Goal: Information Seeking & Learning: Learn about a topic

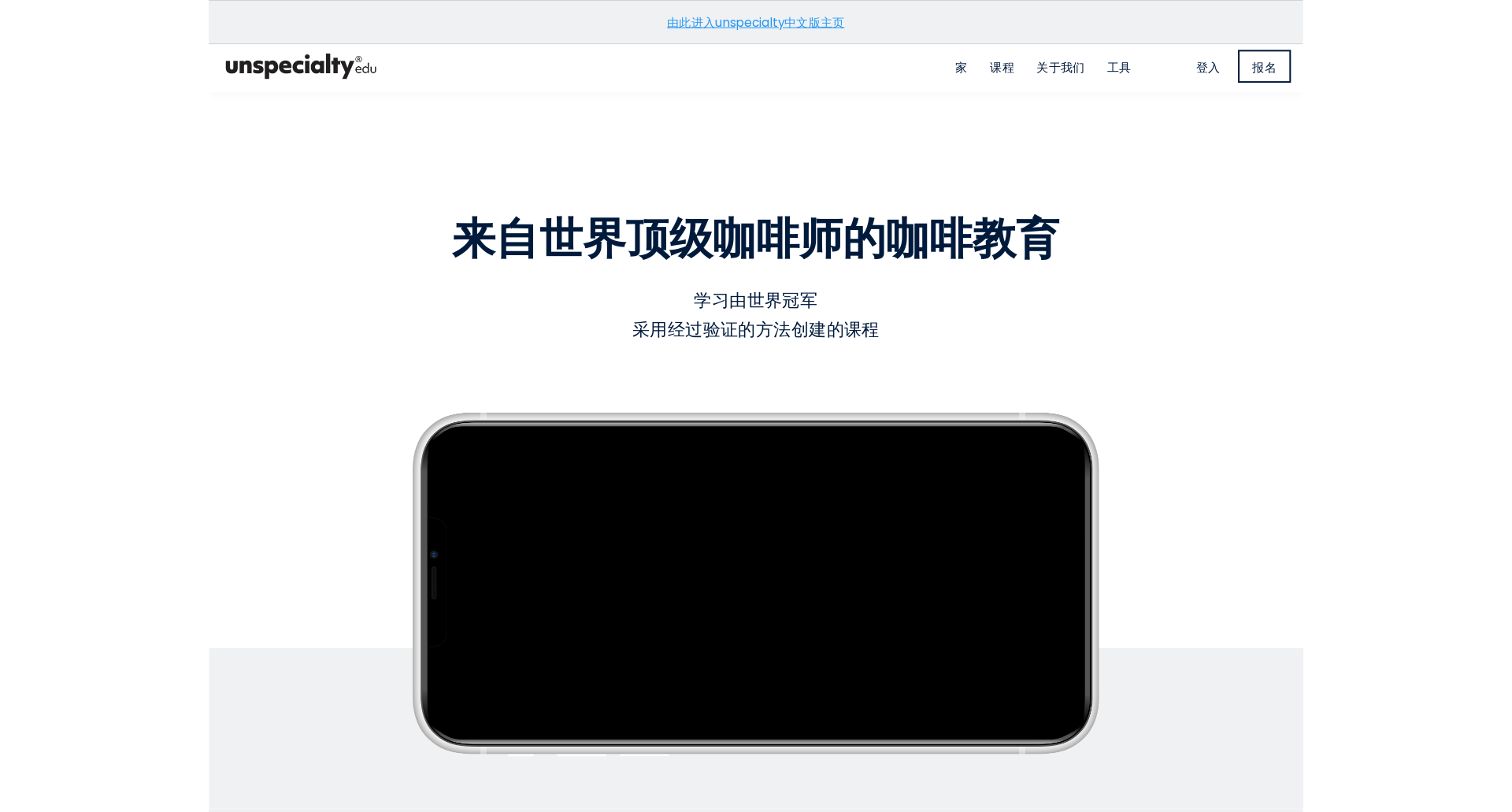
scroll to position [2, 0]
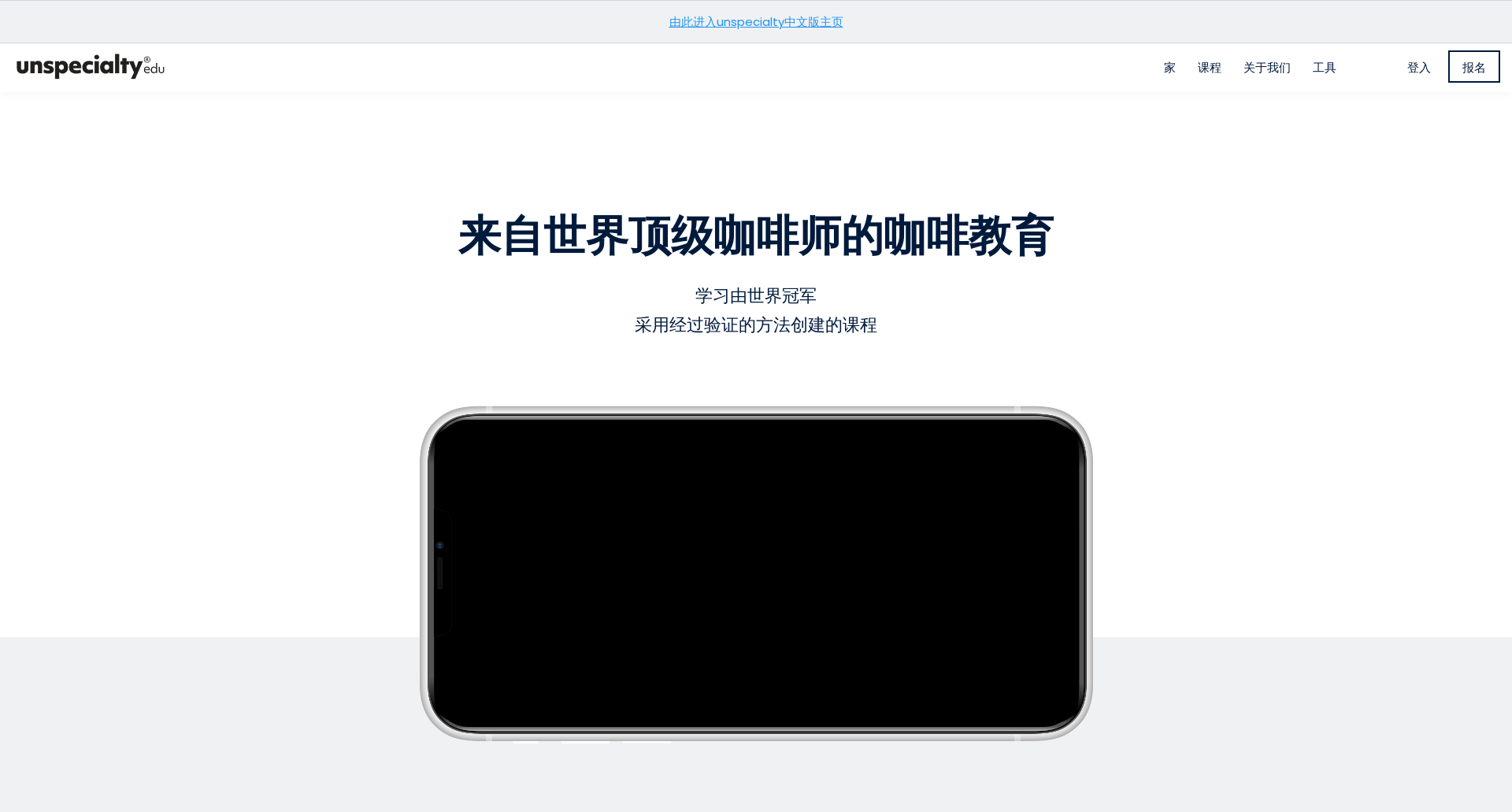
click at [792, 29] on font "由此进入unspecialty中文版主页" at bounding box center [756, 21] width 174 height 16
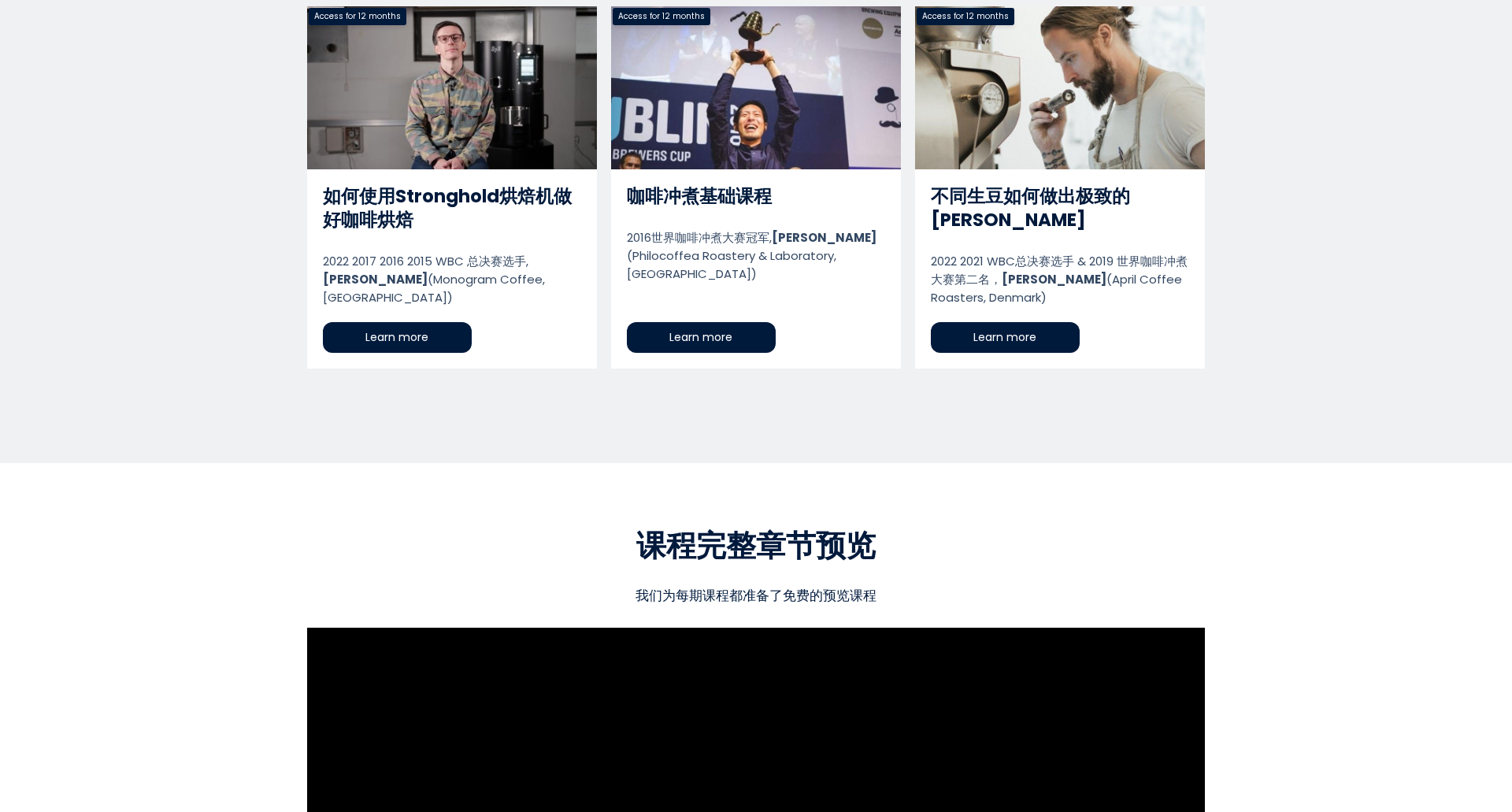
scroll to position [842, 0]
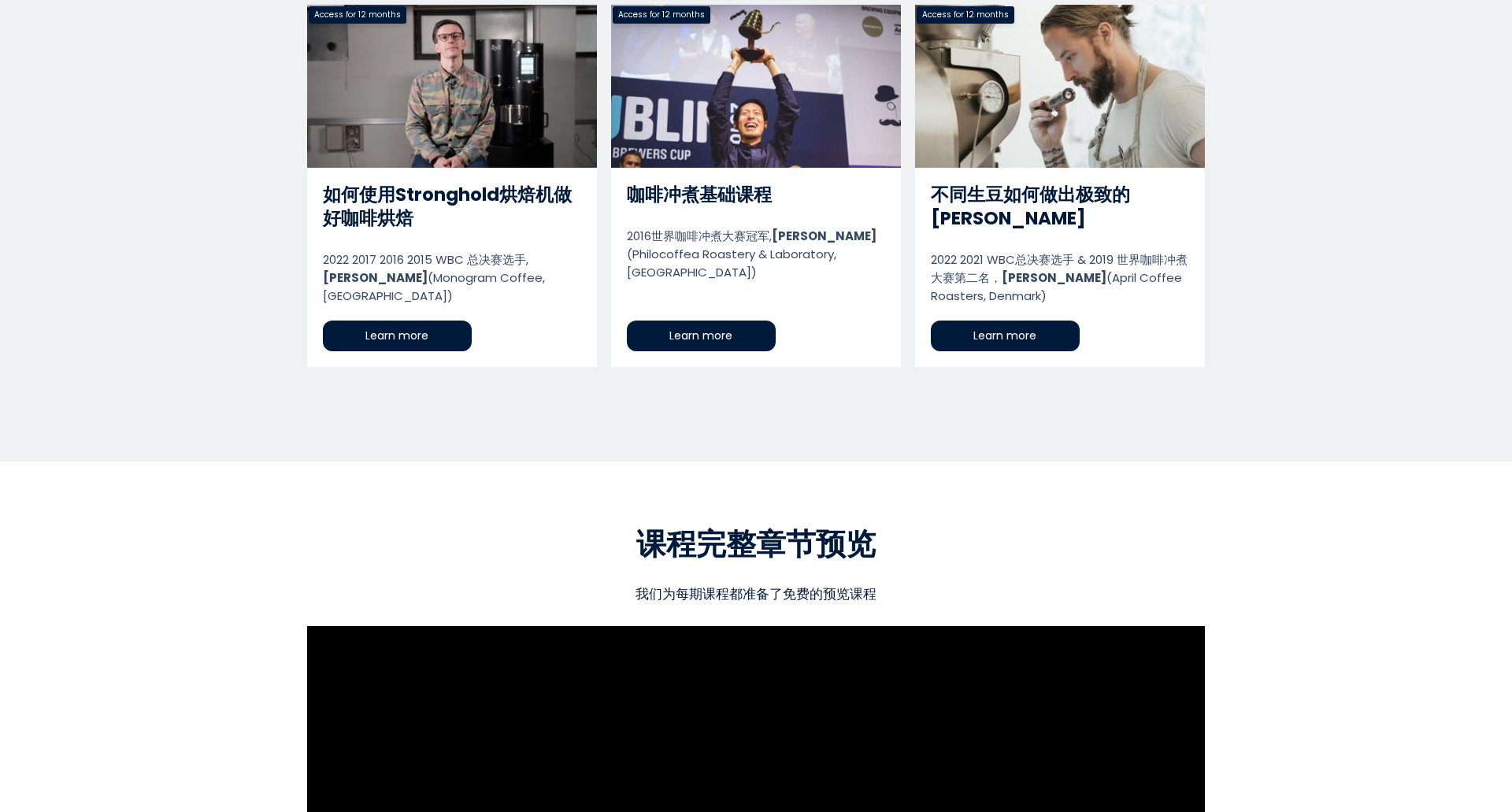
click at [1061, 131] on link "不同生豆如何做出极致的[PERSON_NAME]" at bounding box center [1060, 186] width 290 height 363
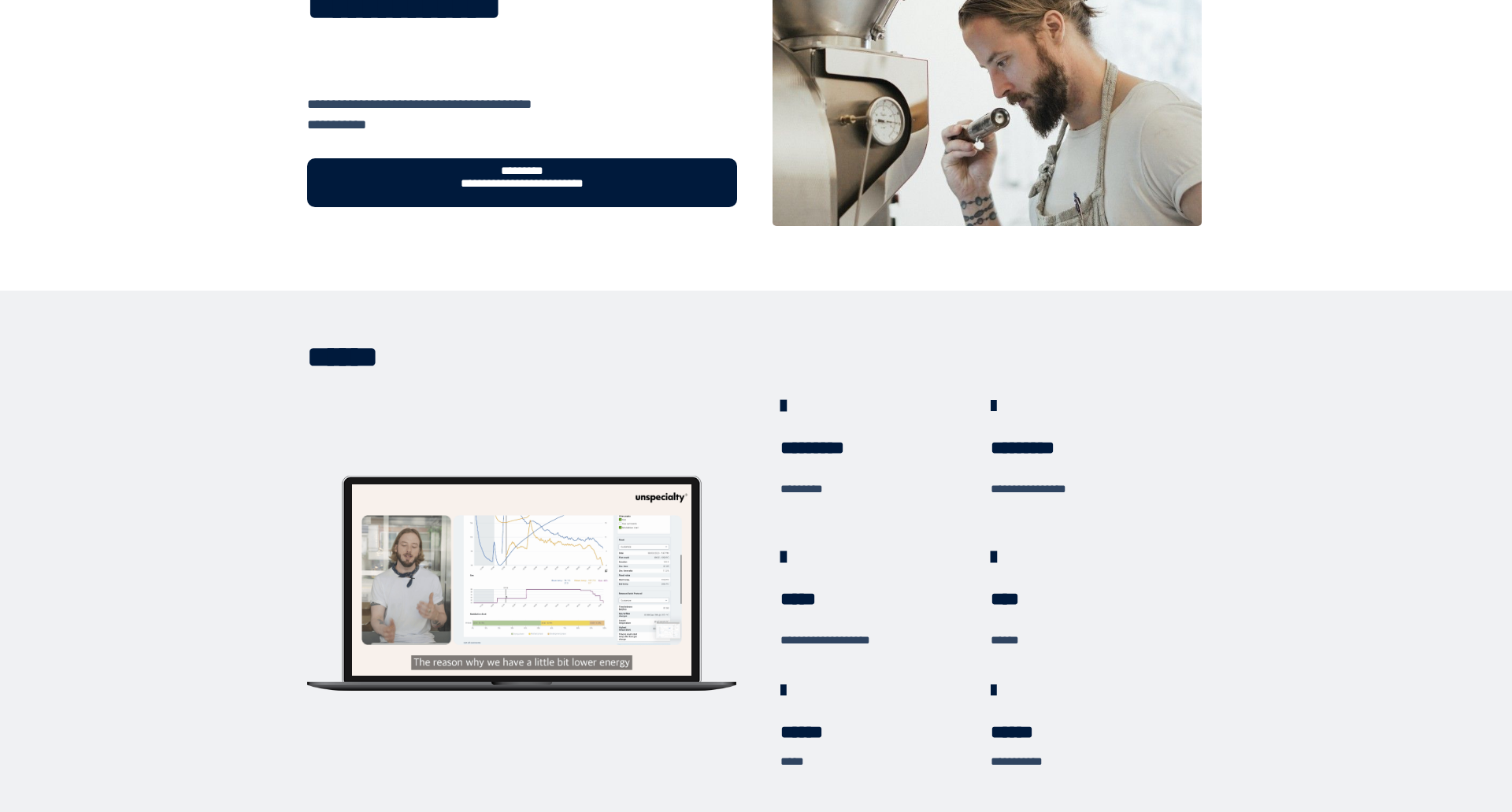
scroll to position [93, 0]
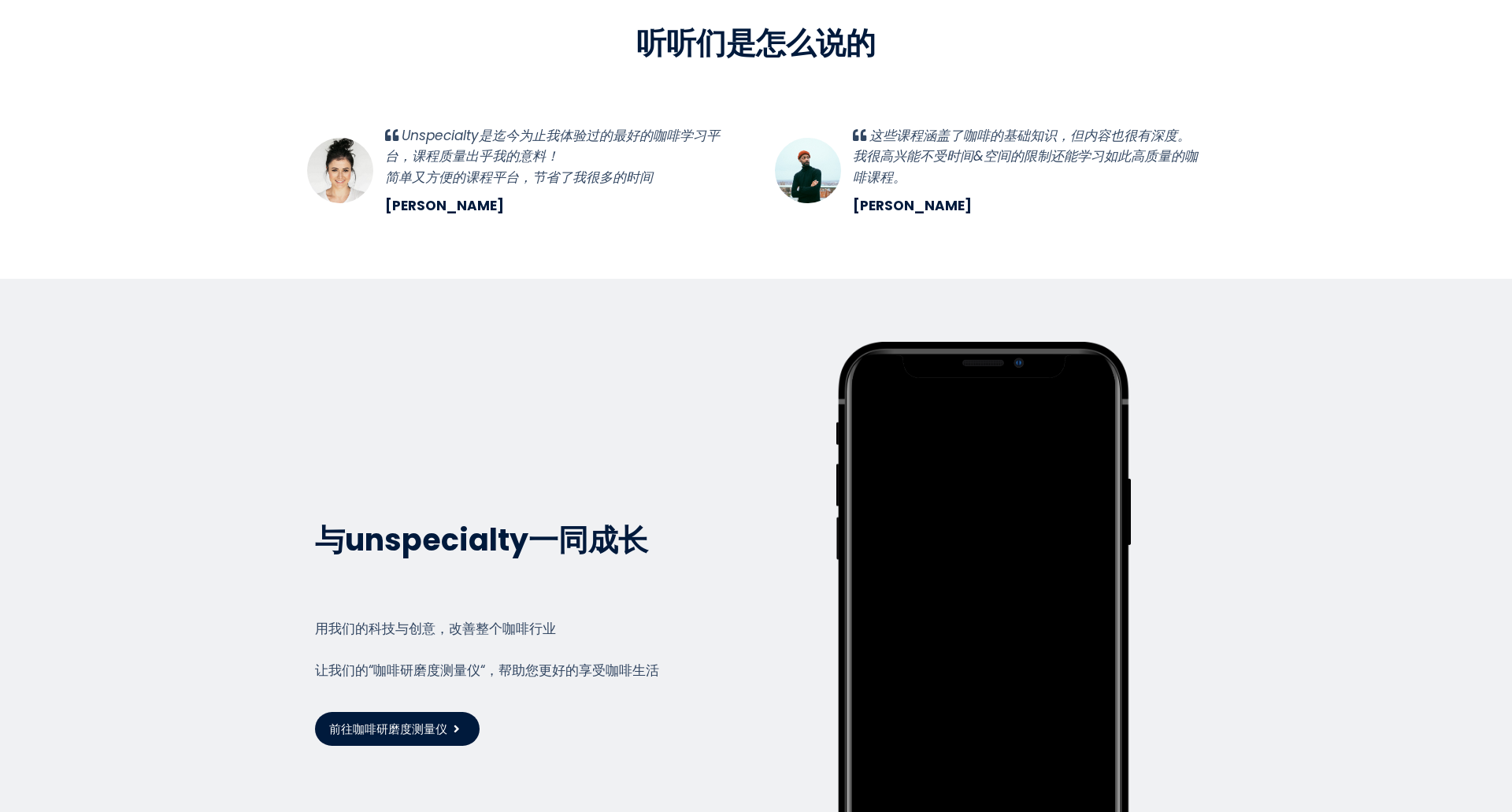
scroll to position [2912, 0]
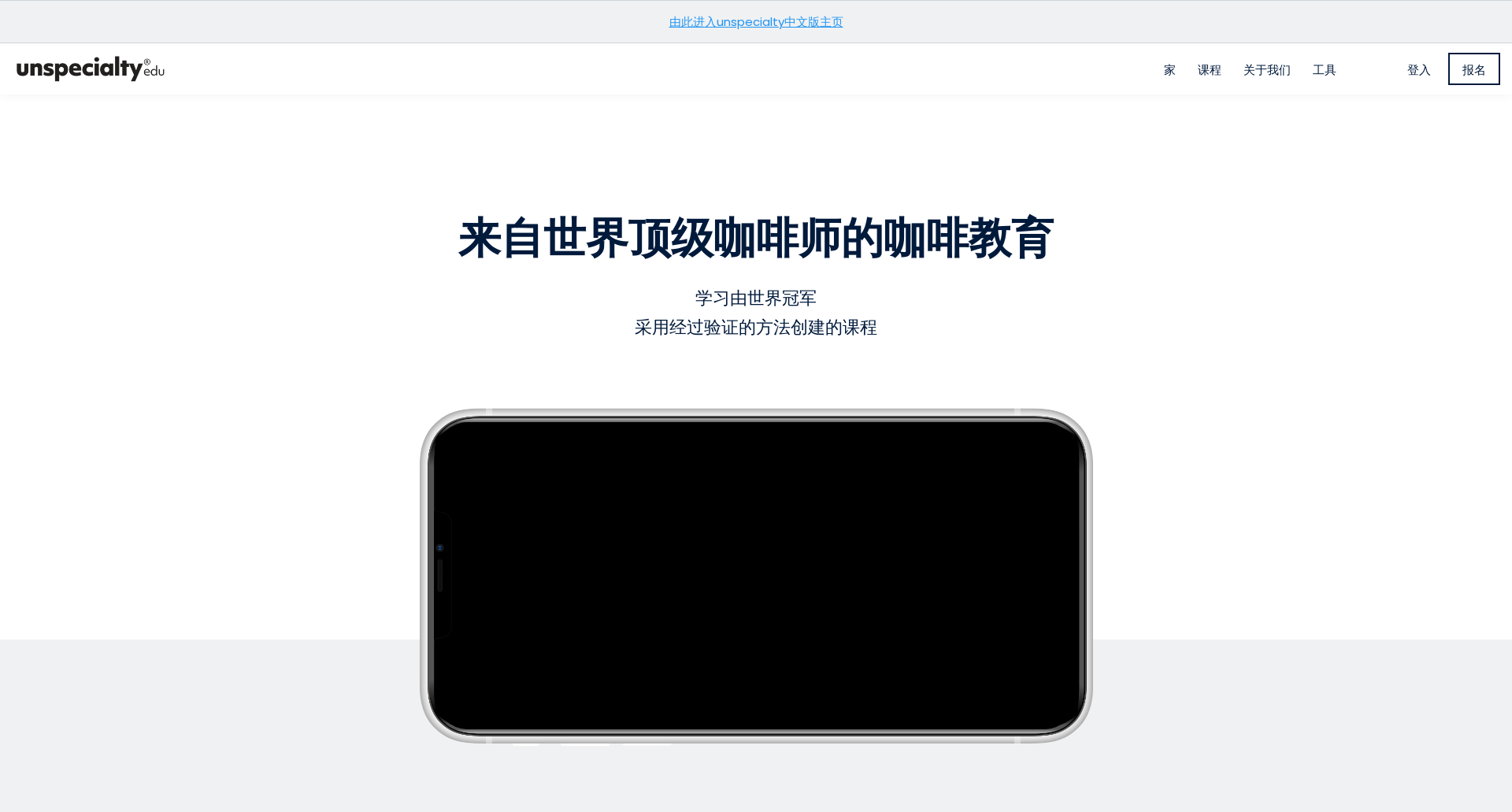
click at [1205, 67] on font "课程" at bounding box center [1209, 69] width 24 height 16
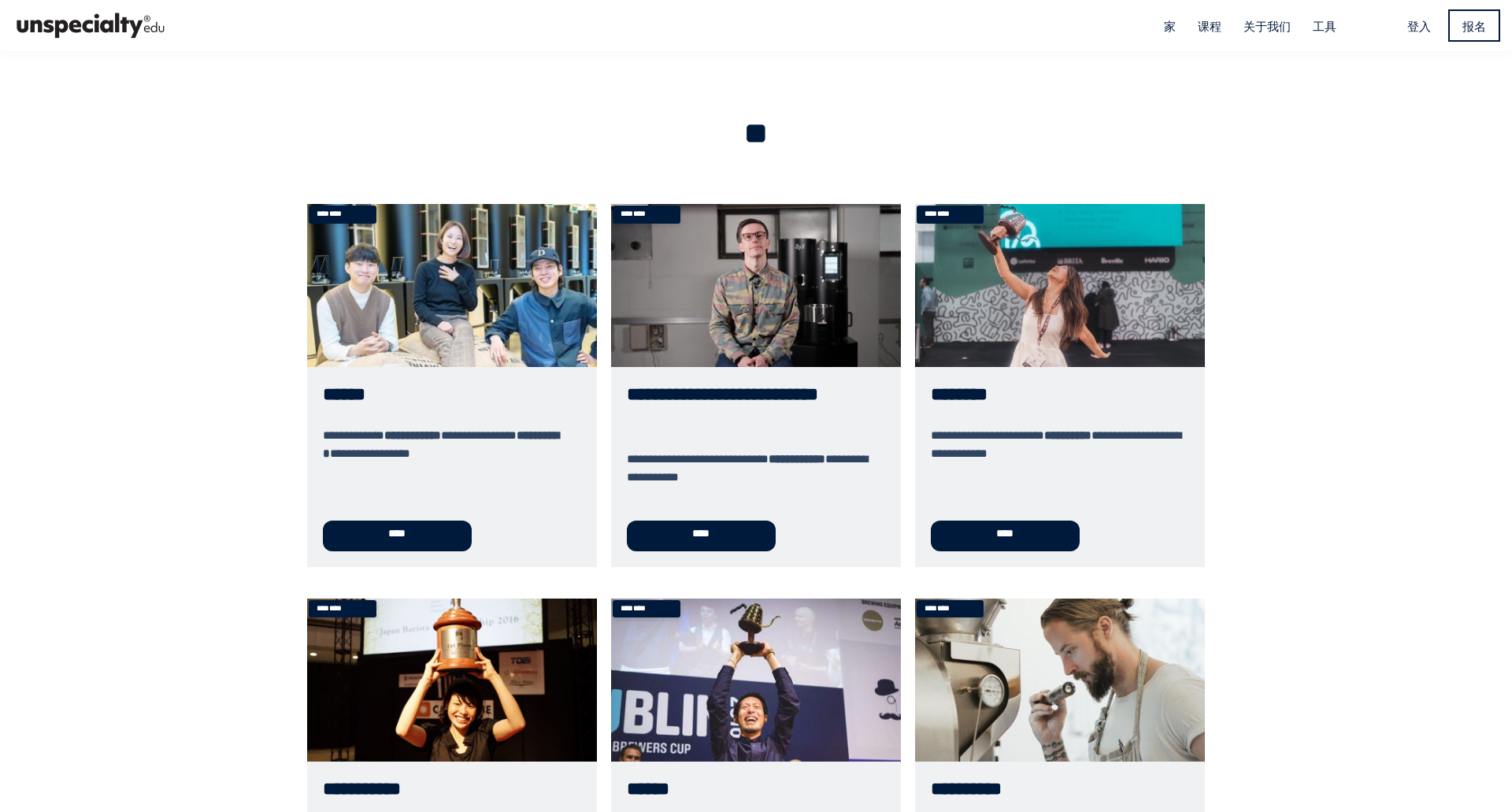
click at [1259, 26] on font "关于我们" at bounding box center [1266, 26] width 47 height 16
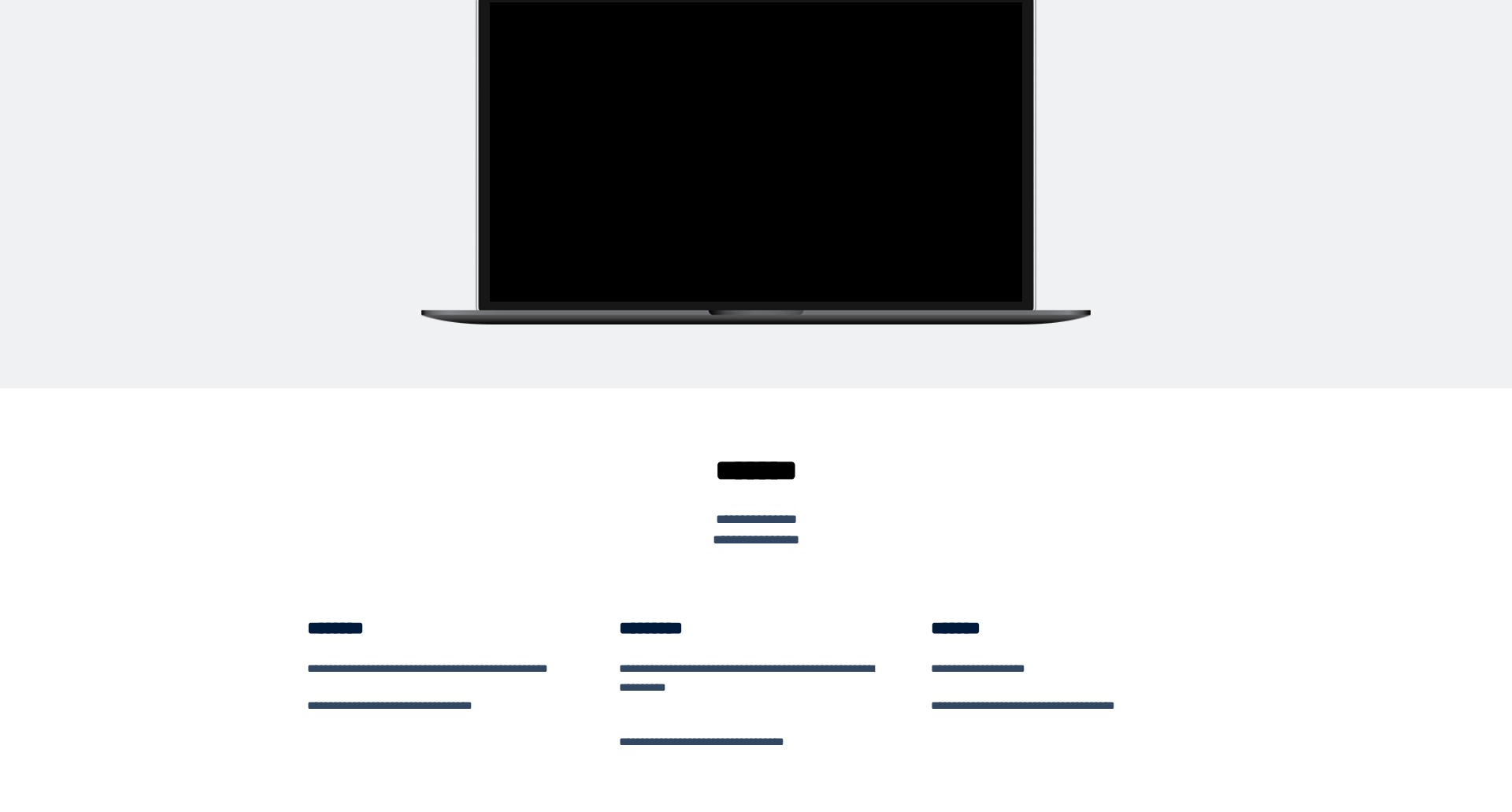
scroll to position [150, 0]
